Goal: Find specific page/section: Find specific page/section

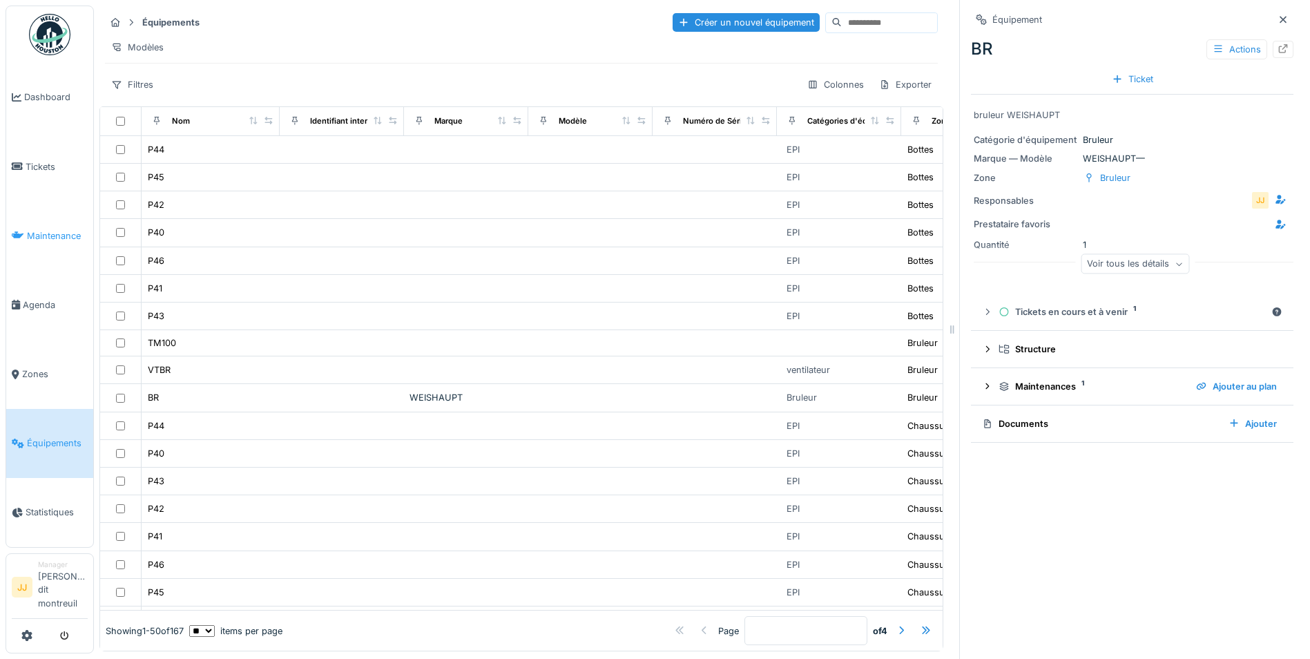
click at [15, 245] on link "Maintenance" at bounding box center [49, 235] width 87 height 69
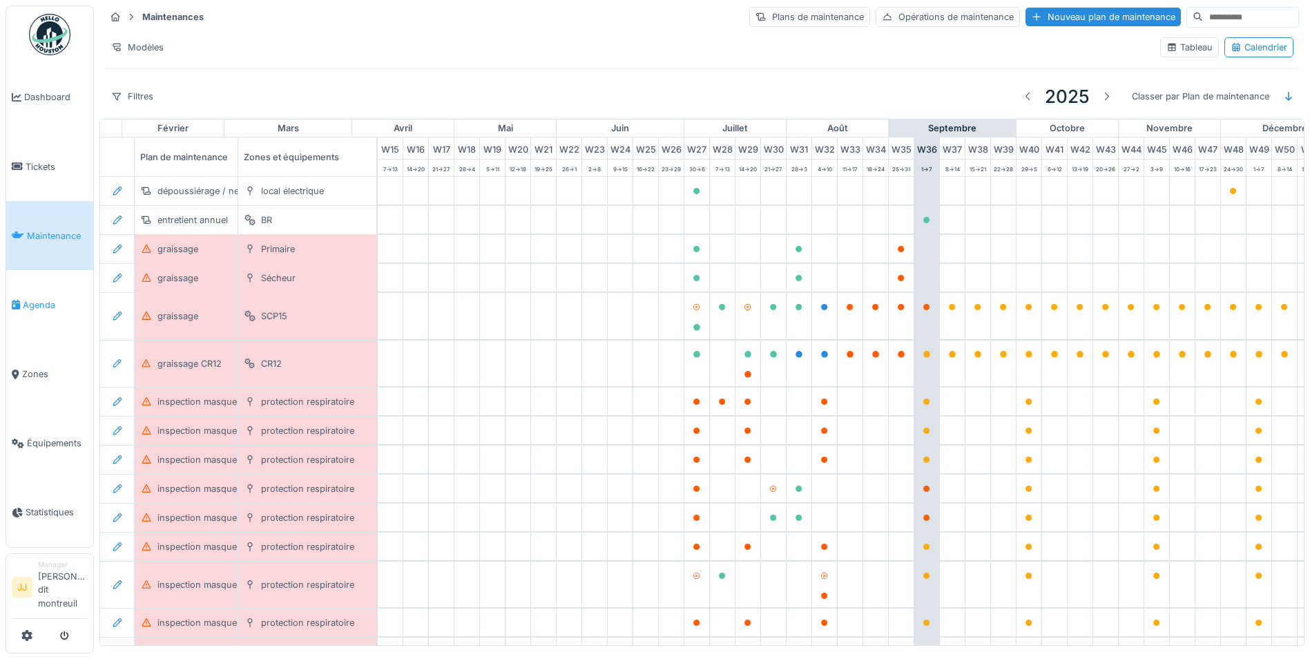
scroll to position [0, 458]
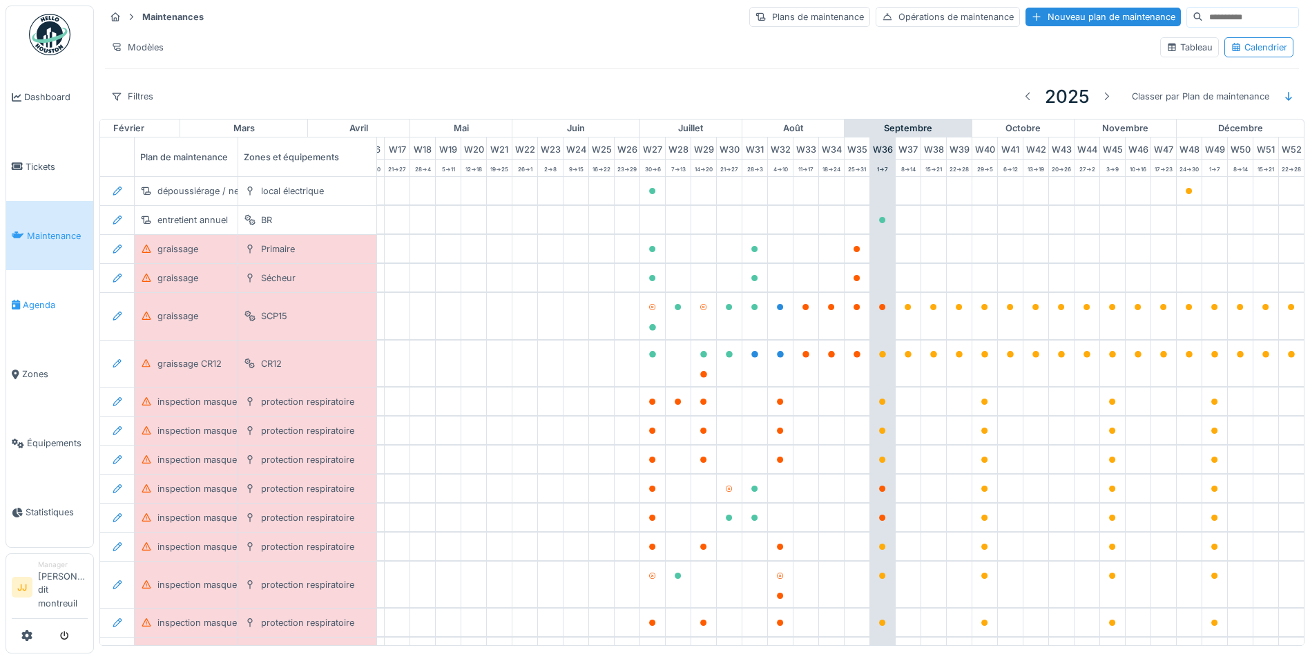
click at [40, 314] on link "Agenda" at bounding box center [49, 304] width 87 height 69
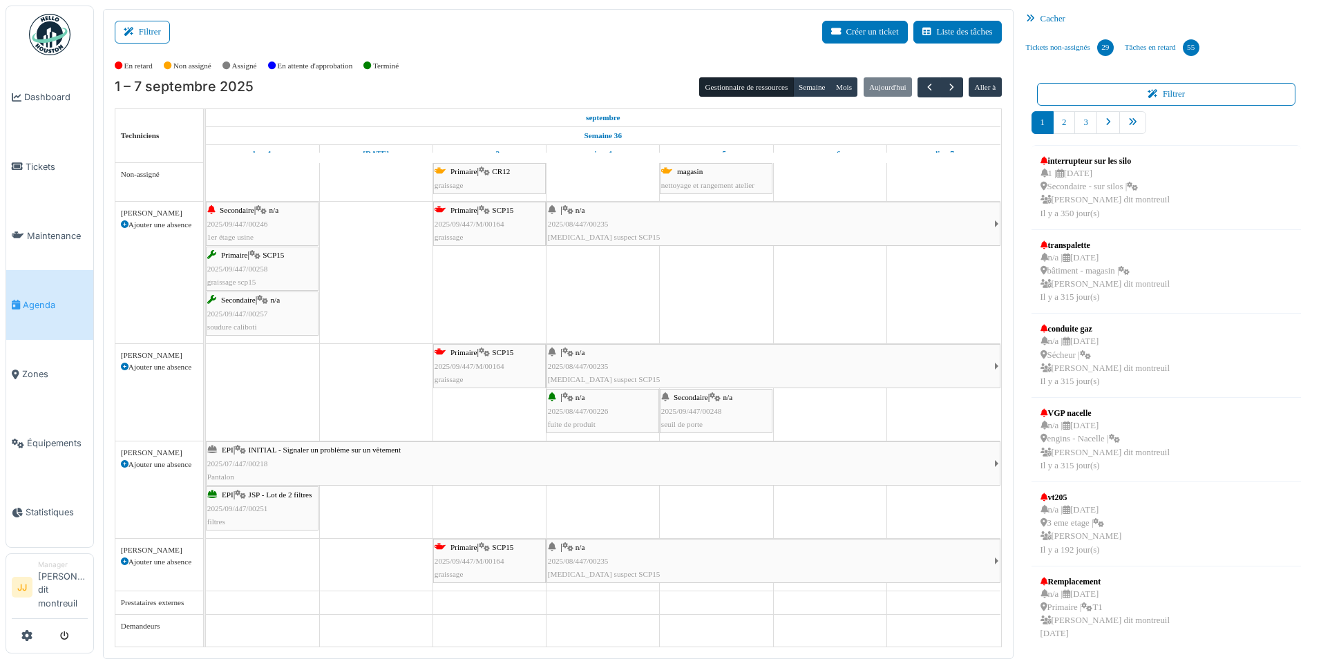
click at [721, 421] on div "Secondaire | n/a 2025/09/447/00248 seuil de porte" at bounding box center [716, 411] width 110 height 40
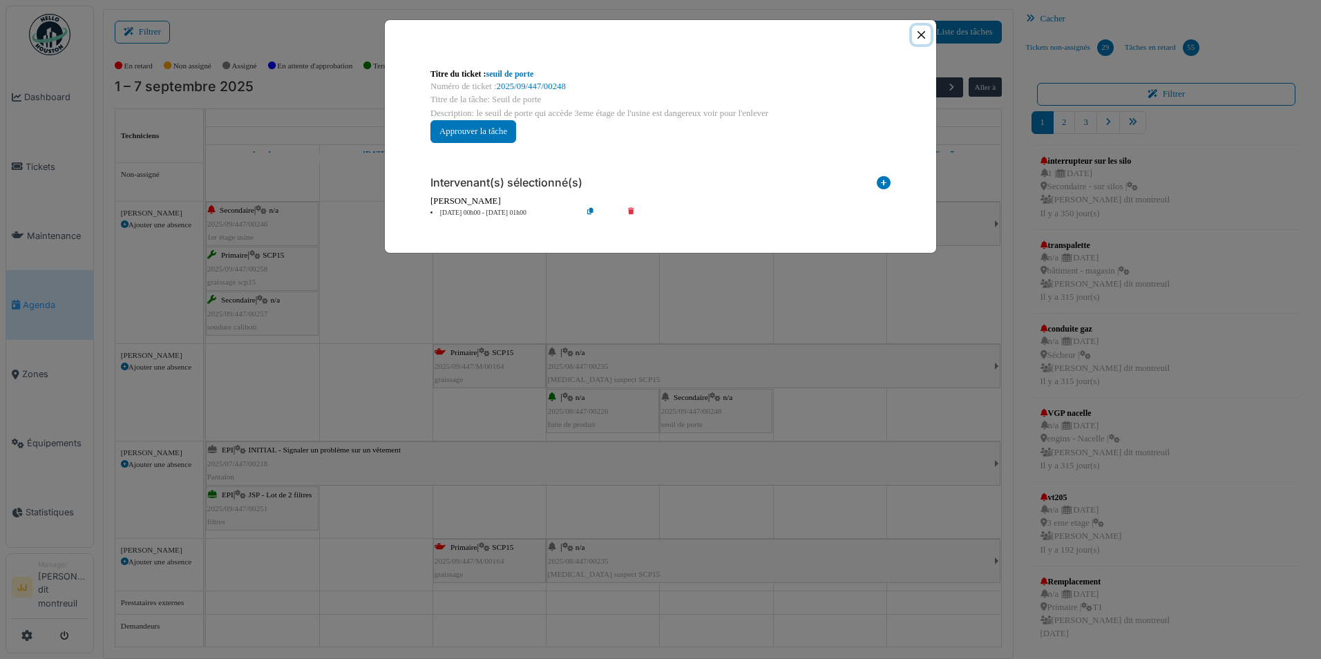
click at [922, 41] on button "Close" at bounding box center [921, 35] width 19 height 19
